Goal: Complete application form

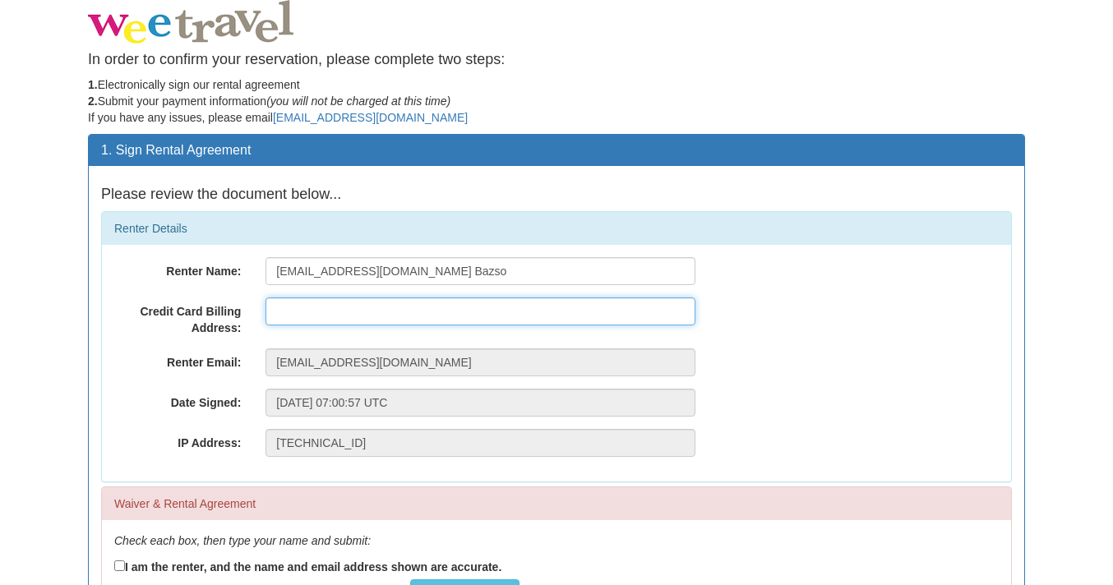
click at [377, 316] on input "text" at bounding box center [481, 312] width 430 height 28
type input "[STREET_ADDRESS]"
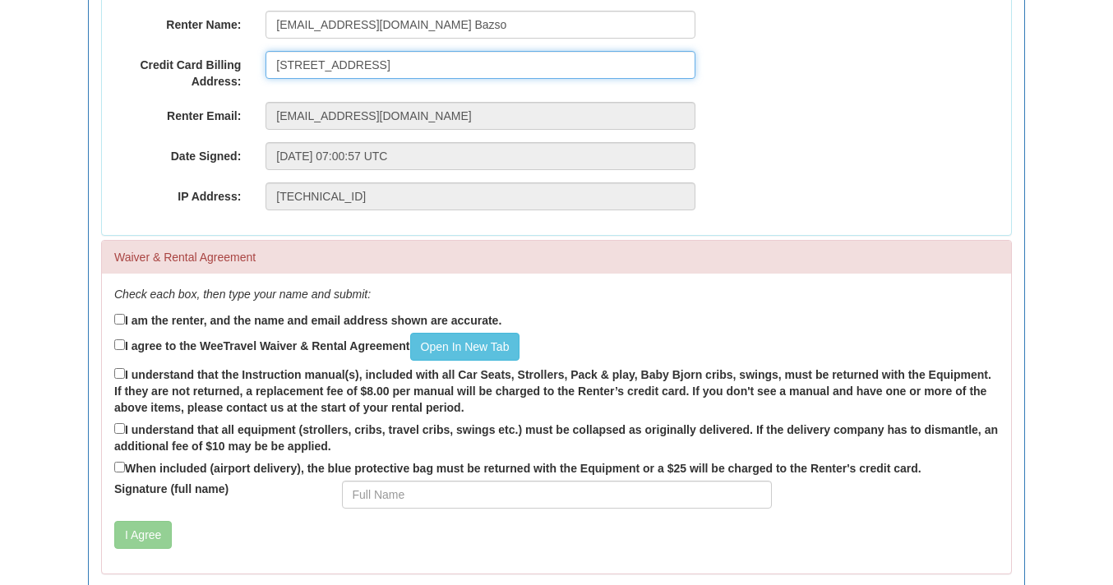
scroll to position [249, 0]
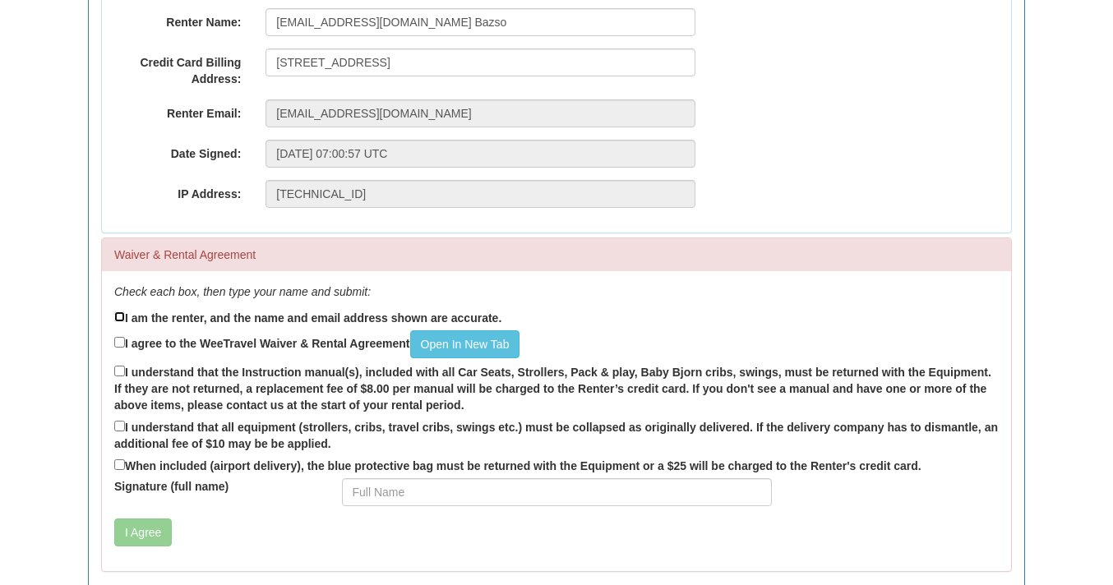
click at [117, 314] on input "I am the renter, and the name and email address shown are accurate." at bounding box center [119, 317] width 11 height 11
checkbox input "true"
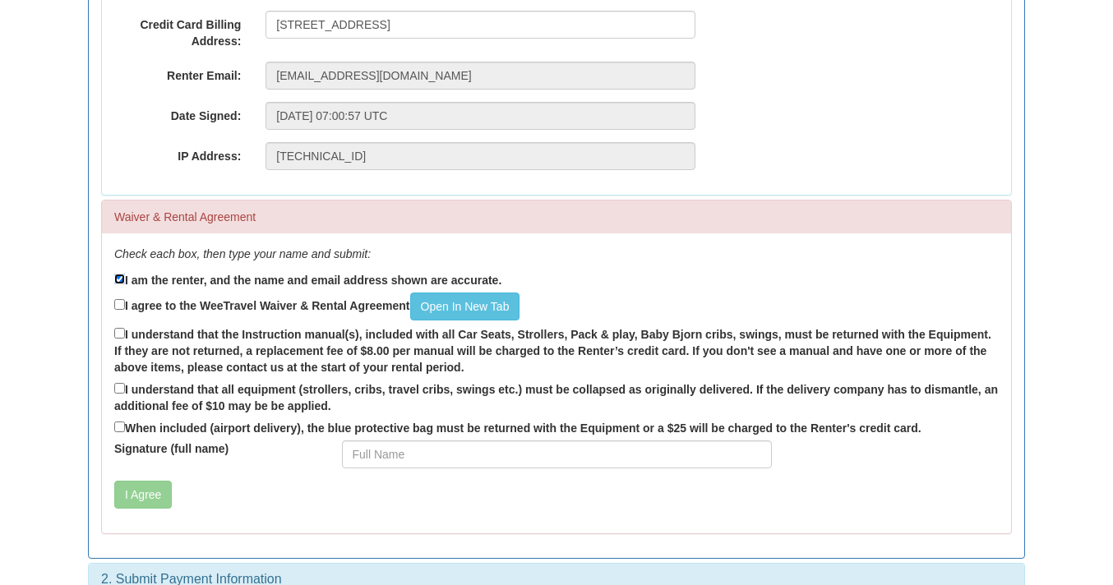
scroll to position [289, 0]
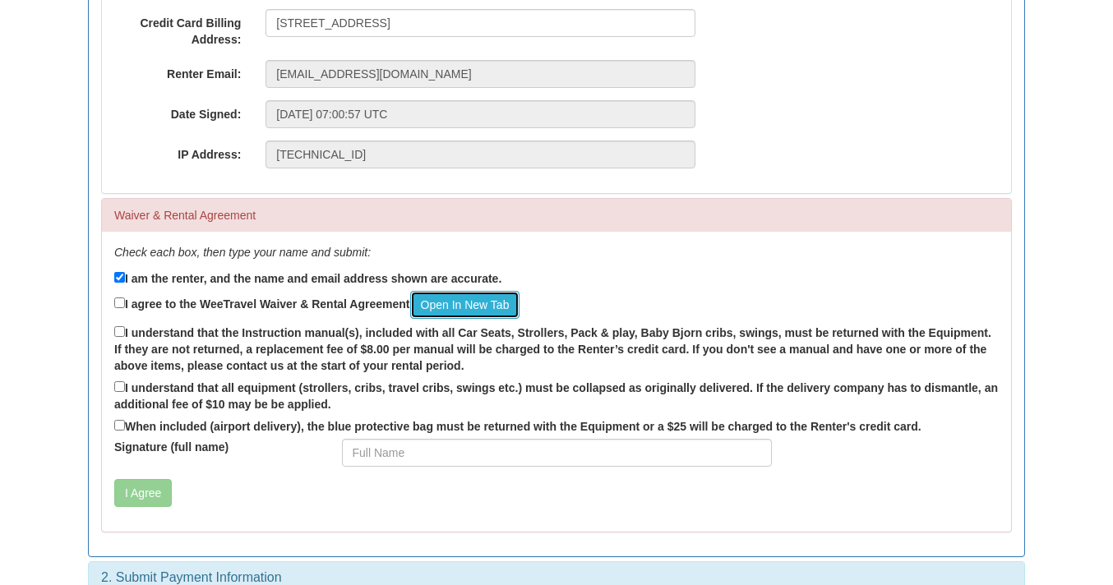
click at [434, 304] on link "Open In New Tab" at bounding box center [465, 305] width 110 height 28
click at [120, 302] on input "I agree to the WeeTravel Waiver & Rental Agreement Open In [GEOGRAPHIC_DATA]" at bounding box center [119, 303] width 11 height 11
checkbox input "true"
click at [120, 332] on input "I understand that the Instruction manual(s), included with all Car Seats, Strol…" at bounding box center [119, 331] width 11 height 11
checkbox input "true"
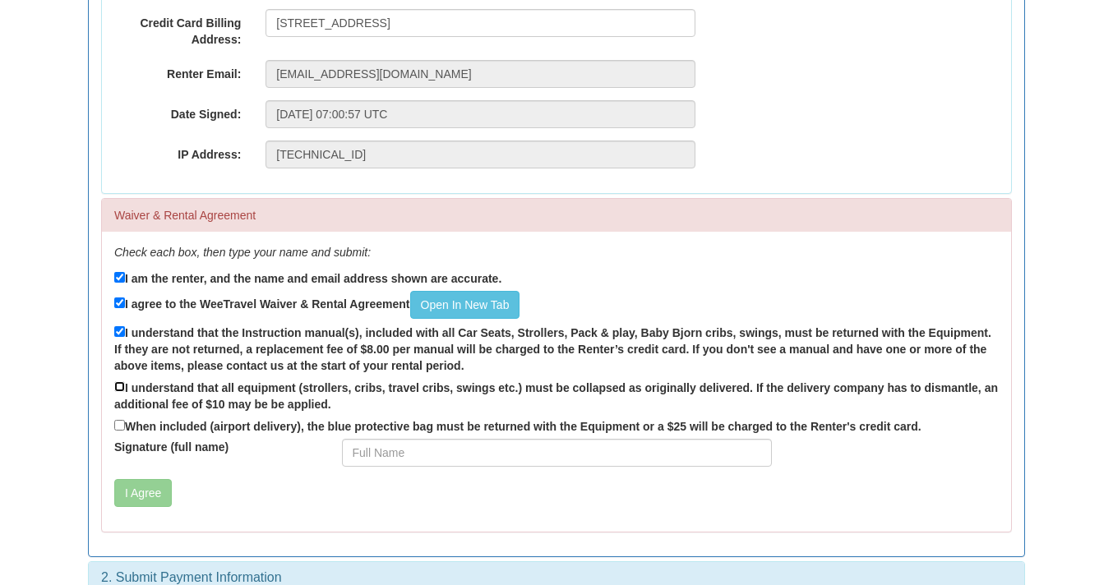
click at [119, 382] on input "I understand that all equipment (strollers, cribs, travel cribs, swings etc.) m…" at bounding box center [119, 387] width 11 height 11
checkbox input "true"
click at [121, 425] on input "When included (airport delivery), the blue protective bag must be returned with…" at bounding box center [119, 425] width 11 height 11
checkbox input "true"
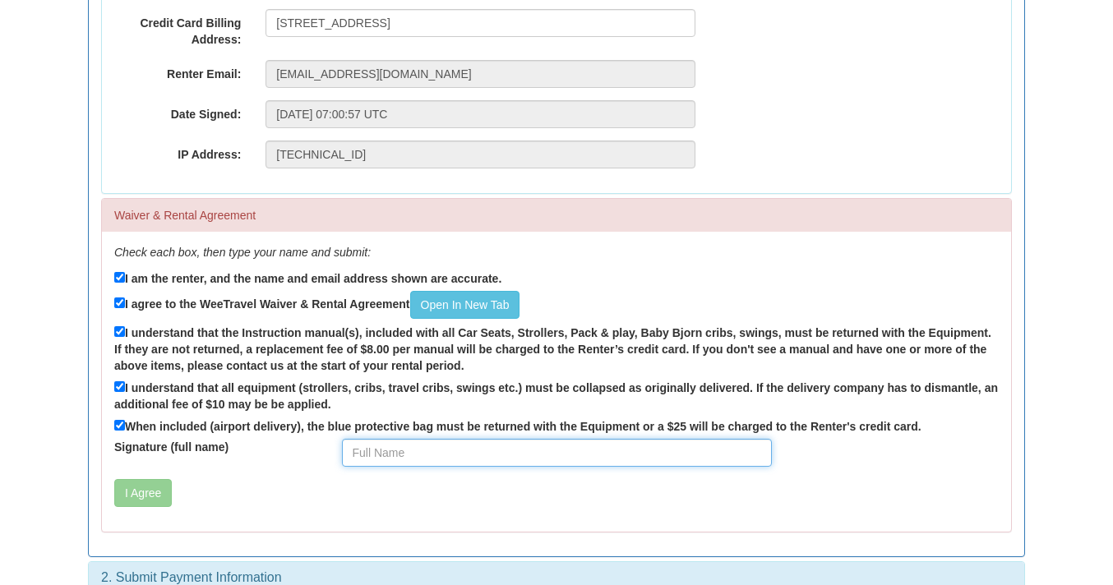
click at [372, 446] on input "Signature (full name)" at bounding box center [557, 453] width 430 height 28
type input "Juilia Bazso"
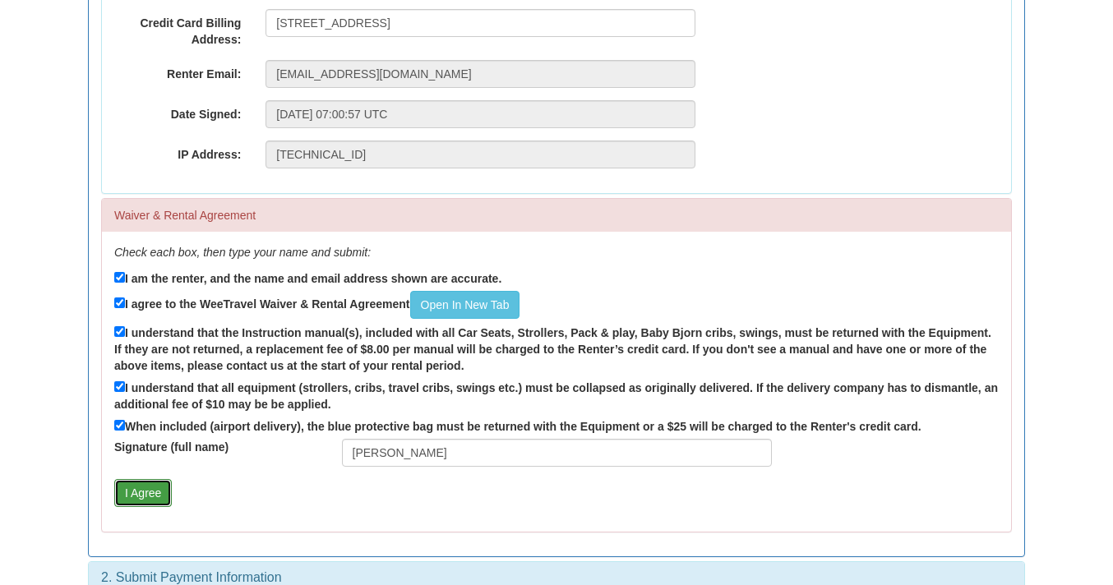
click at [136, 502] on button "I Agree" at bounding box center [143, 493] width 58 height 28
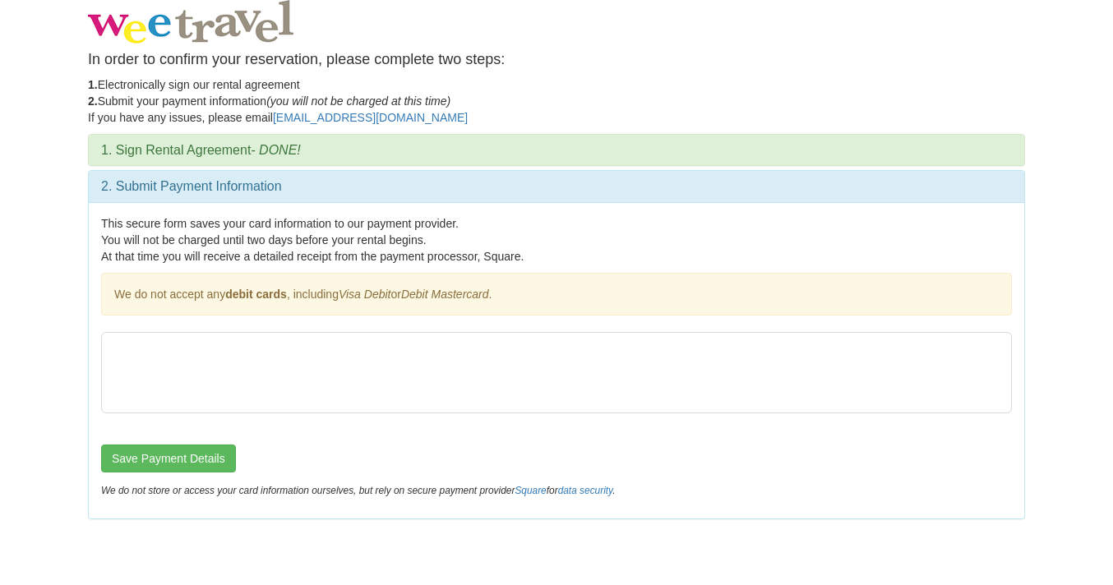
scroll to position [0, 0]
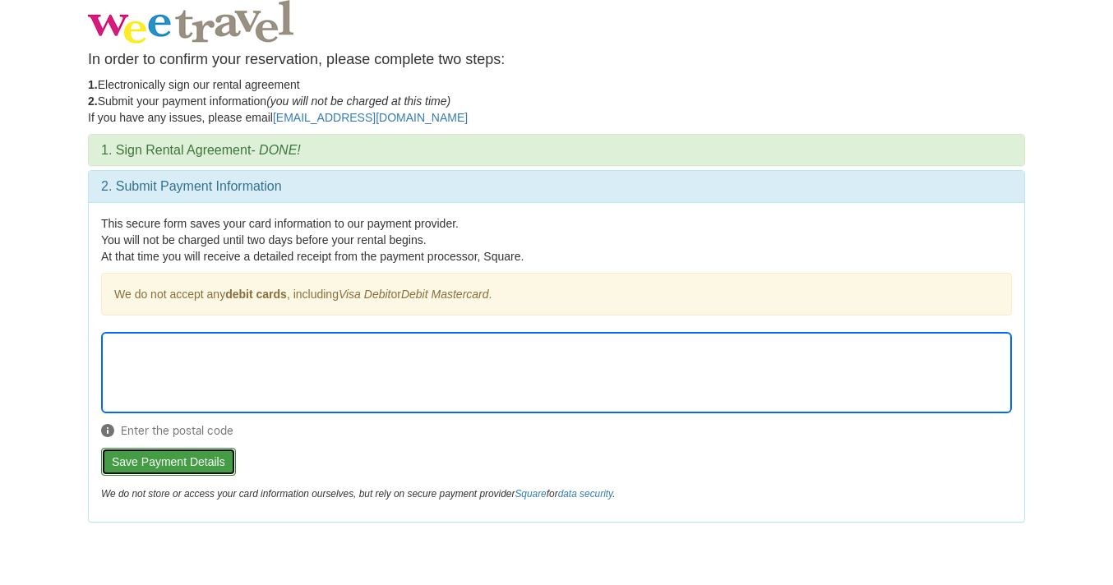
click at [156, 461] on button "Save Payment Details" at bounding box center [168, 462] width 135 height 28
